Goal: Information Seeking & Learning: Learn about a topic

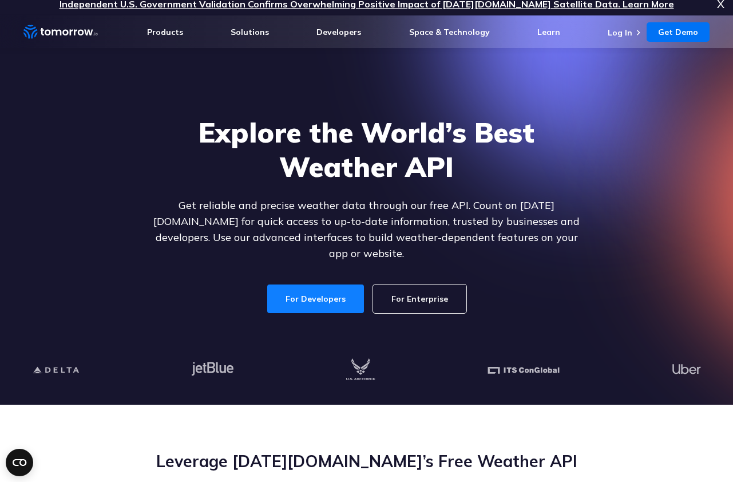
click at [283, 284] on link "For Developers" at bounding box center [315, 298] width 97 height 29
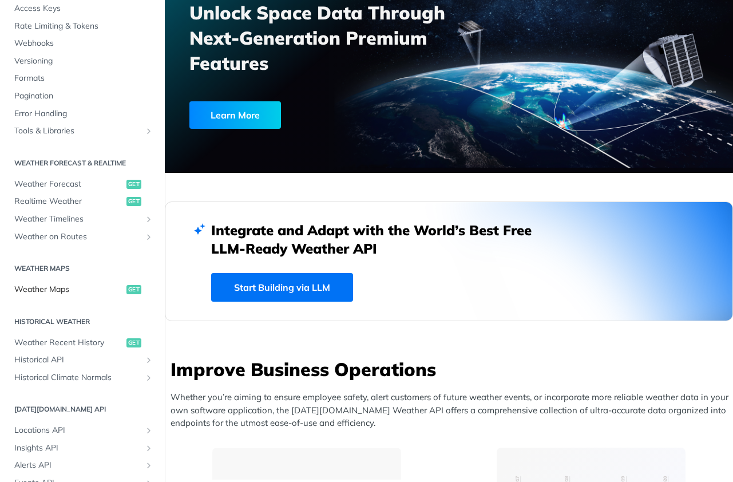
scroll to position [102, 0]
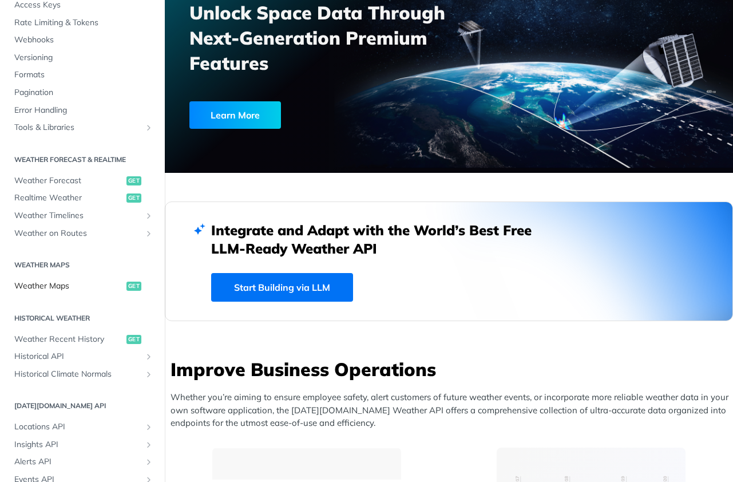
click at [83, 283] on span "Weather Maps" at bounding box center [68, 285] width 109 height 11
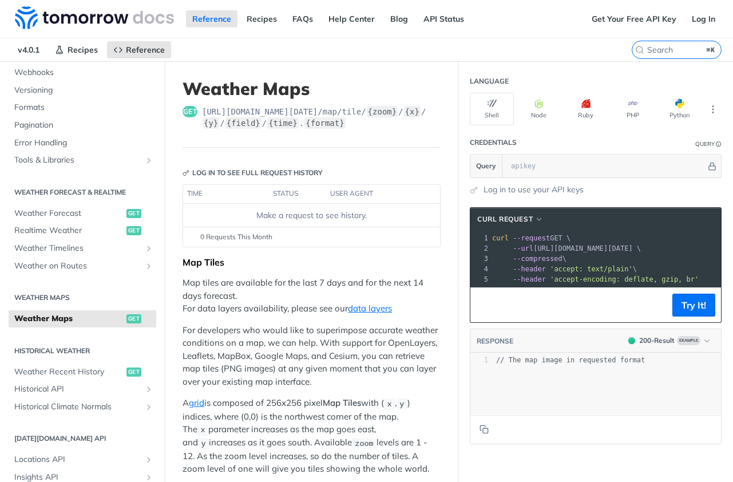
click at [293, 45] on nav "v4.0.1 Recipes Reference" at bounding box center [315, 49] width 631 height 23
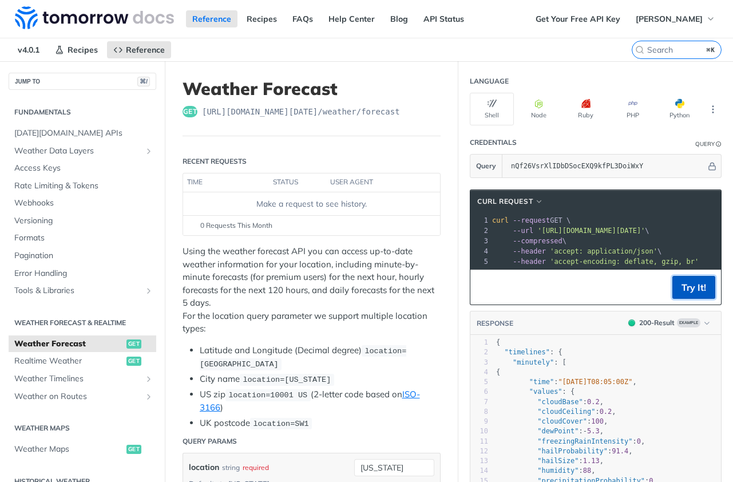
click at [698, 288] on button "Try It!" at bounding box center [693, 287] width 43 height 23
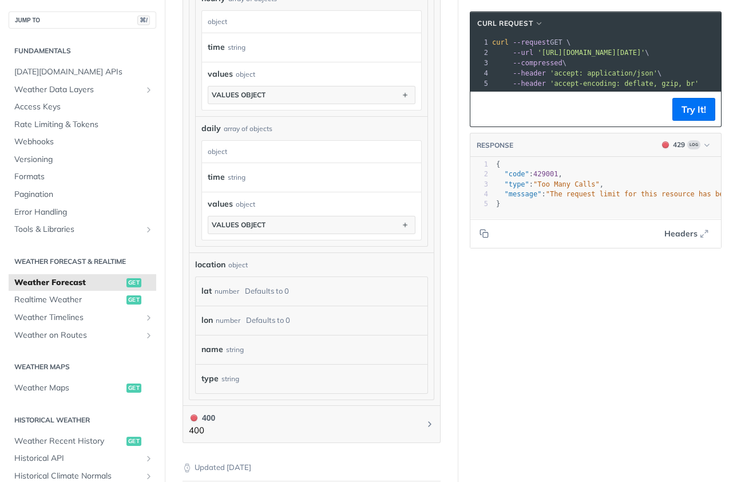
scroll to position [1326, 0]
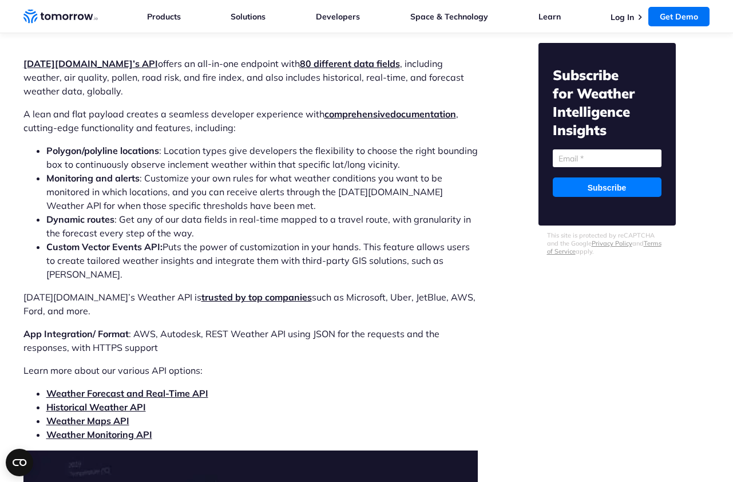
scroll to position [3553, 0]
